Goal: Transaction & Acquisition: Purchase product/service

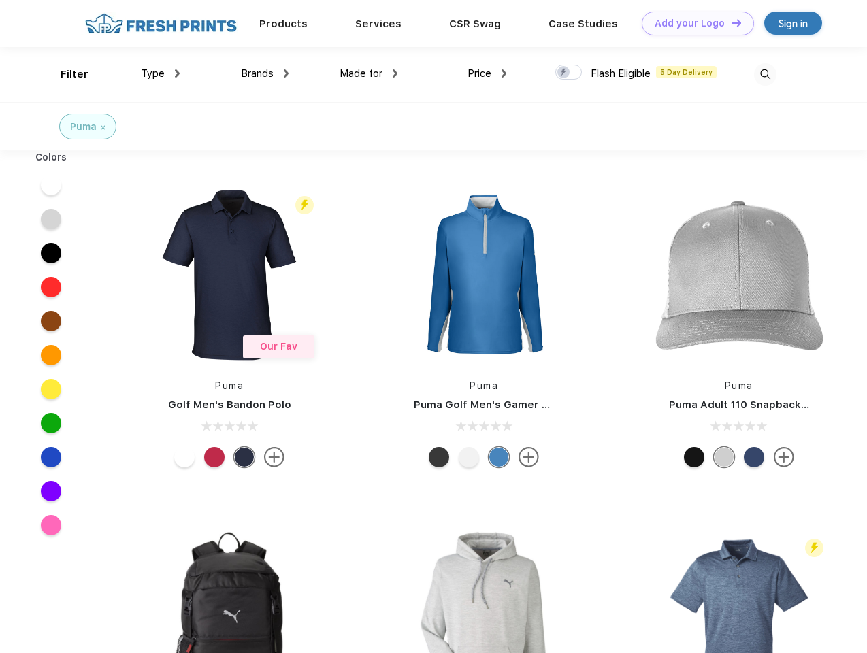
scroll to position [1, 0]
click at [693, 23] on link "Add your Logo Design Tool" at bounding box center [698, 24] width 112 height 24
click at [0, 0] on div "Design Tool" at bounding box center [0, 0] width 0 height 0
click at [730, 22] on link "Add your Logo Design Tool" at bounding box center [698, 24] width 112 height 24
click at [65, 74] on div "Filter" at bounding box center [75, 75] width 28 height 16
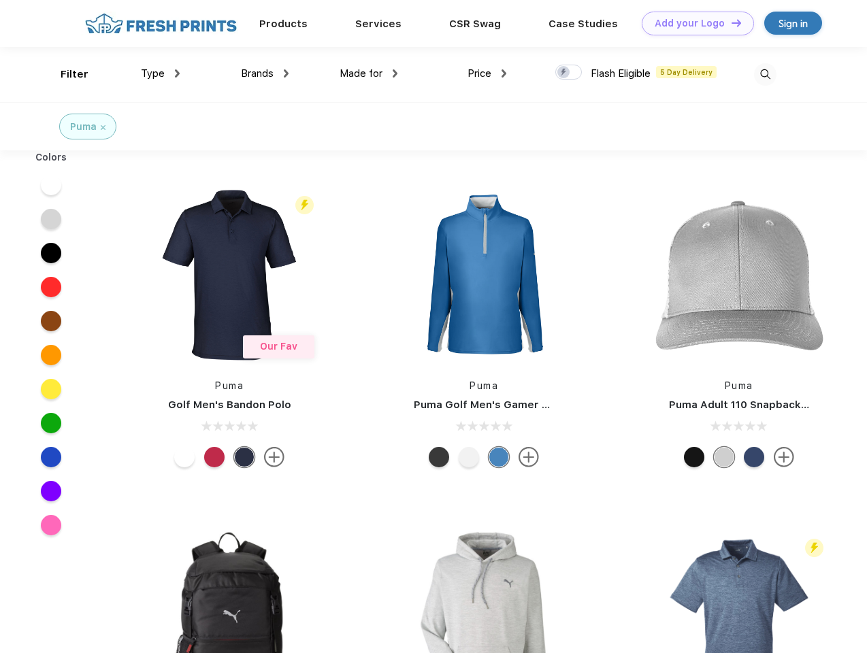
click at [161, 74] on span "Type" at bounding box center [153, 73] width 24 height 12
click at [265, 74] on span "Brands" at bounding box center [257, 73] width 33 height 12
click at [369, 74] on span "Made for" at bounding box center [361, 73] width 43 height 12
click at [487, 74] on span "Price" at bounding box center [480, 73] width 24 height 12
click at [569, 73] on div at bounding box center [568, 72] width 27 height 15
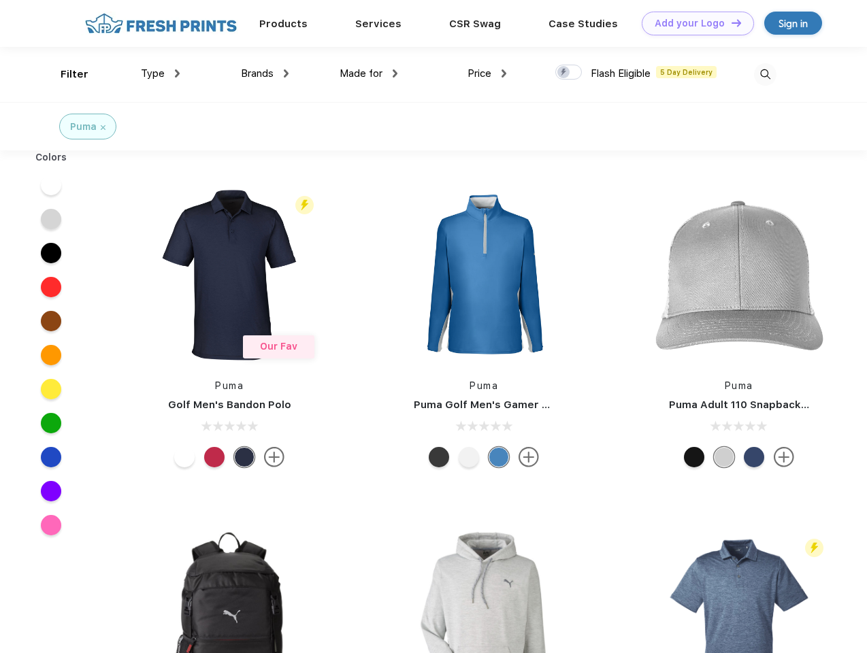
click at [564, 73] on input "checkbox" at bounding box center [559, 68] width 9 height 9
click at [765, 74] on img at bounding box center [765, 74] width 22 height 22
